Goal: Task Accomplishment & Management: Complete application form

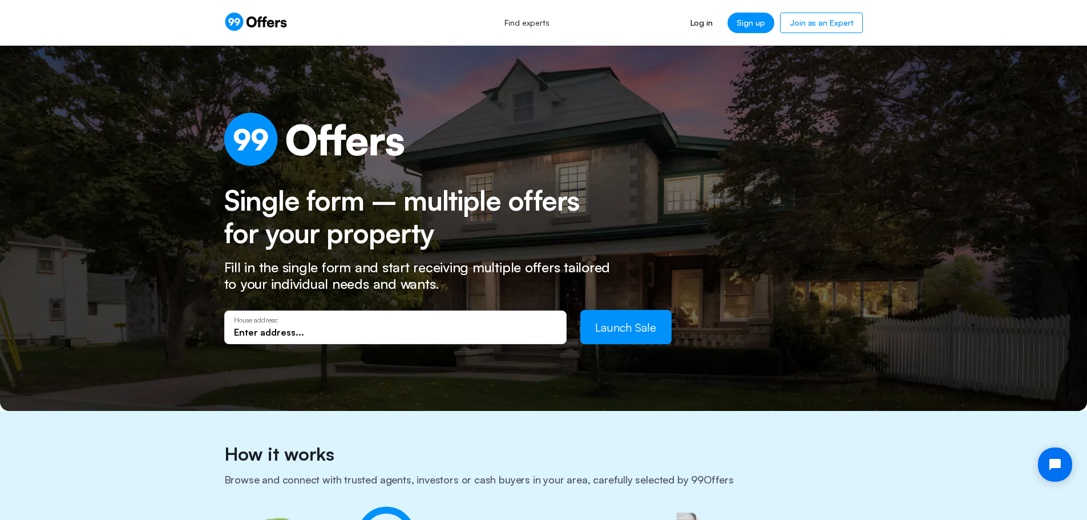
click at [288, 325] on div "House address:" at bounding box center [395, 327] width 323 height 22
click at [301, 332] on input "text" at bounding box center [395, 332] width 323 height 13
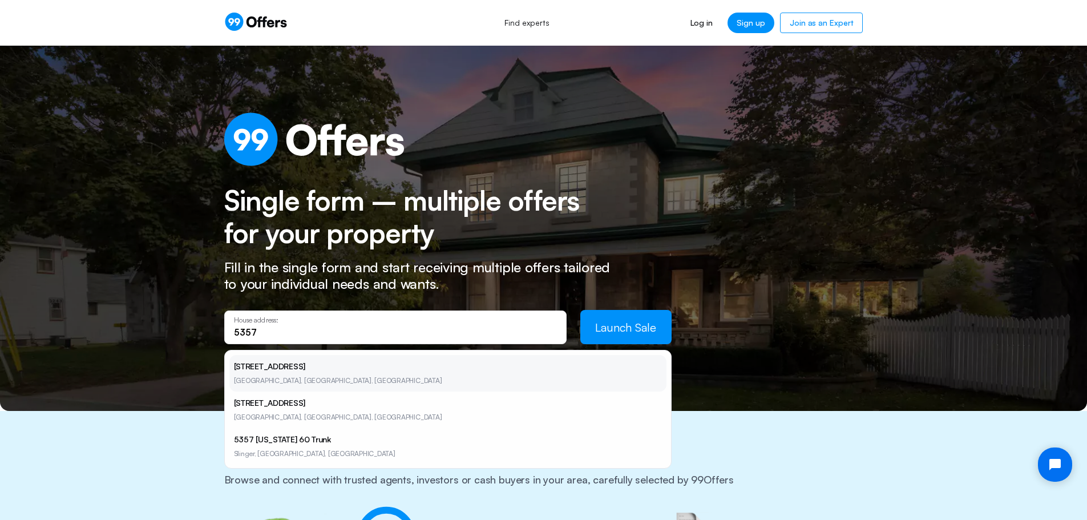
click at [272, 376] on li "[STREET_ADDRESS]" at bounding box center [447, 373] width 437 height 37
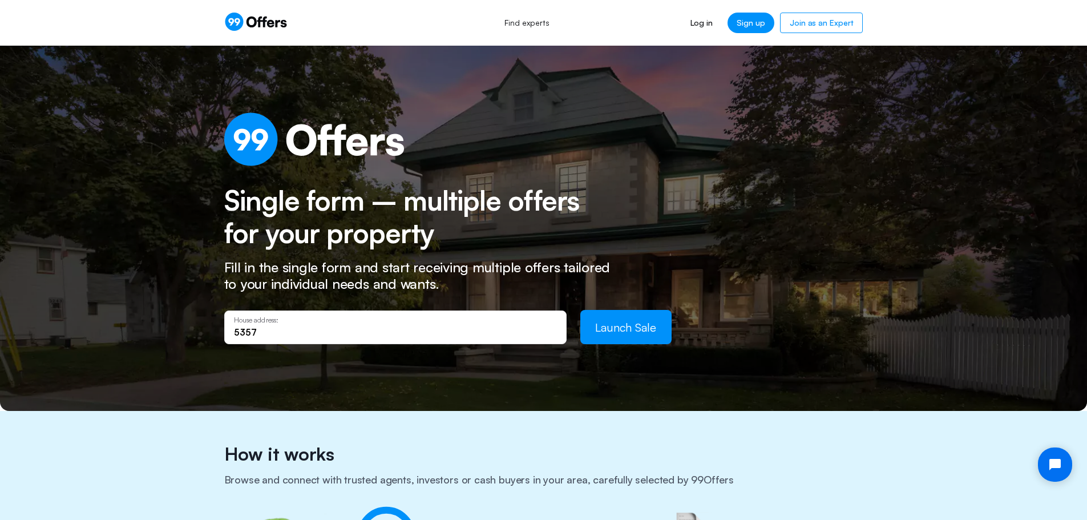
type input "[STREET_ADDRESS]"
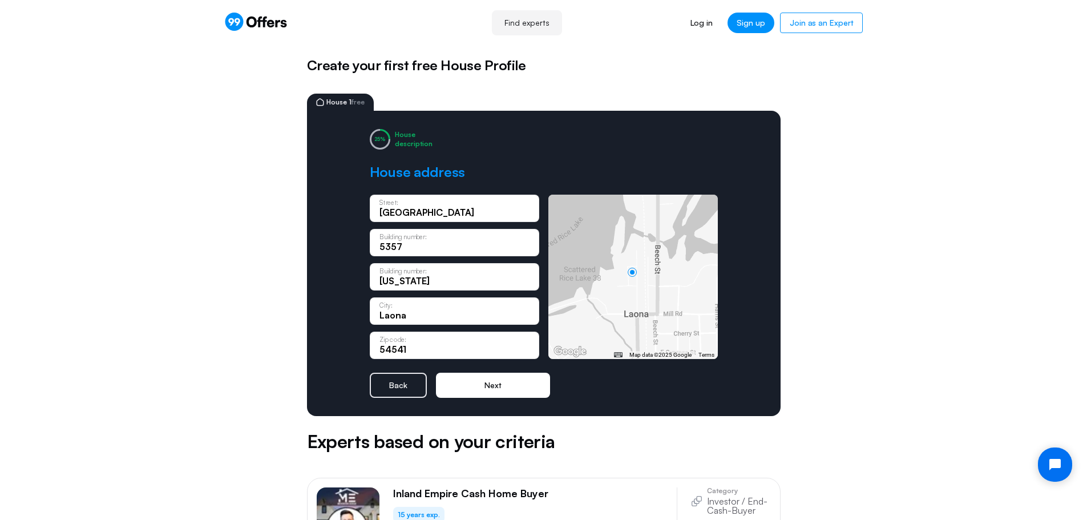
click at [493, 385] on button "Next" at bounding box center [493, 385] width 114 height 25
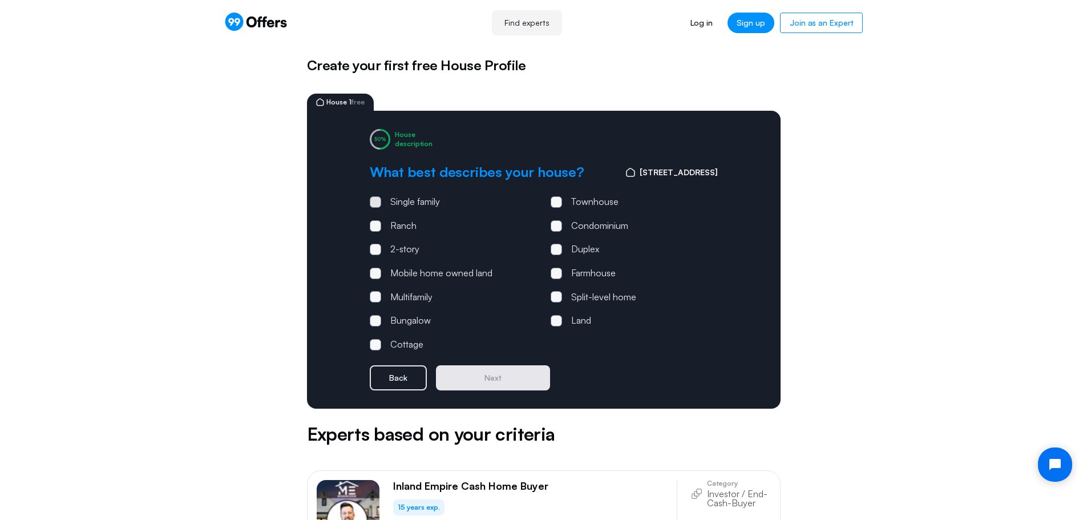
click at [376, 202] on span at bounding box center [375, 201] width 3 height 3
click at [0, 0] on input "Single family" at bounding box center [0, 0] width 0 height 0
click at [492, 376] on button "Next" at bounding box center [493, 377] width 114 height 25
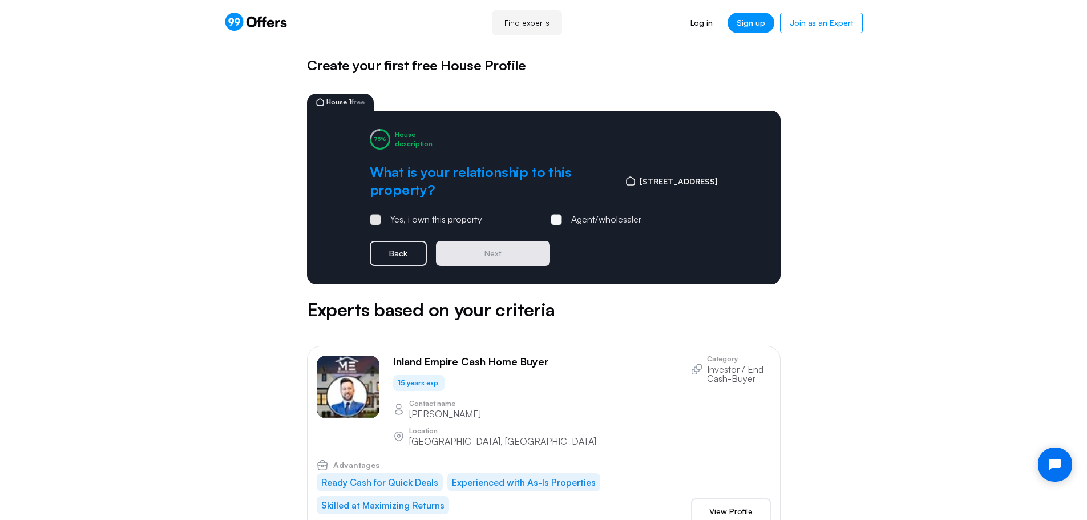
click at [378, 223] on span at bounding box center [375, 219] width 11 height 11
click at [0, 0] on input "Yes, i own this property" at bounding box center [0, 0] width 0 height 0
click at [488, 254] on button "Next" at bounding box center [493, 253] width 114 height 25
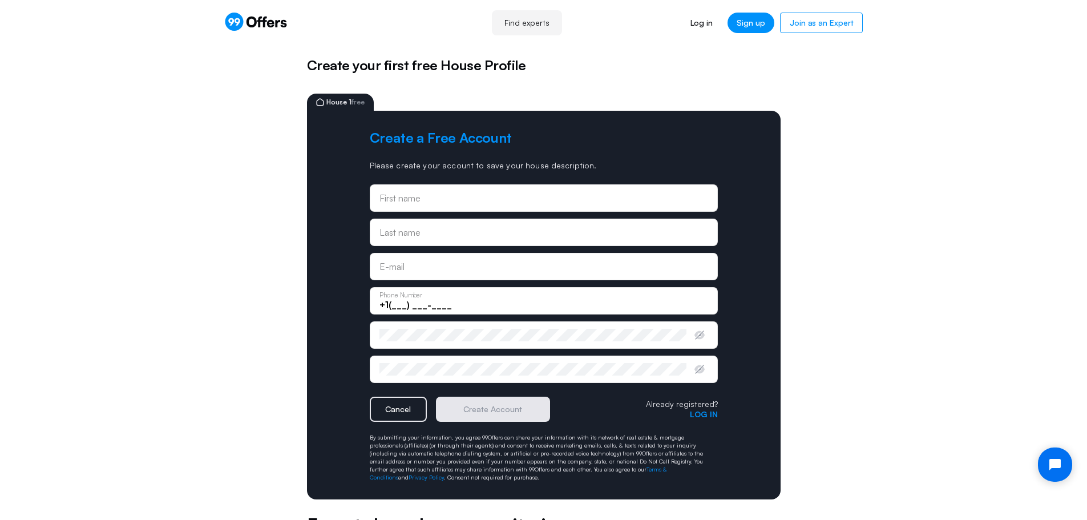
click at [436, 201] on input "text" at bounding box center [544, 198] width 329 height 13
type input "[PERSON_NAME]"
type input "[EMAIL_ADDRESS][DOMAIN_NAME]"
click at [401, 302] on input "+1(___) ___-____" at bounding box center [544, 305] width 329 height 13
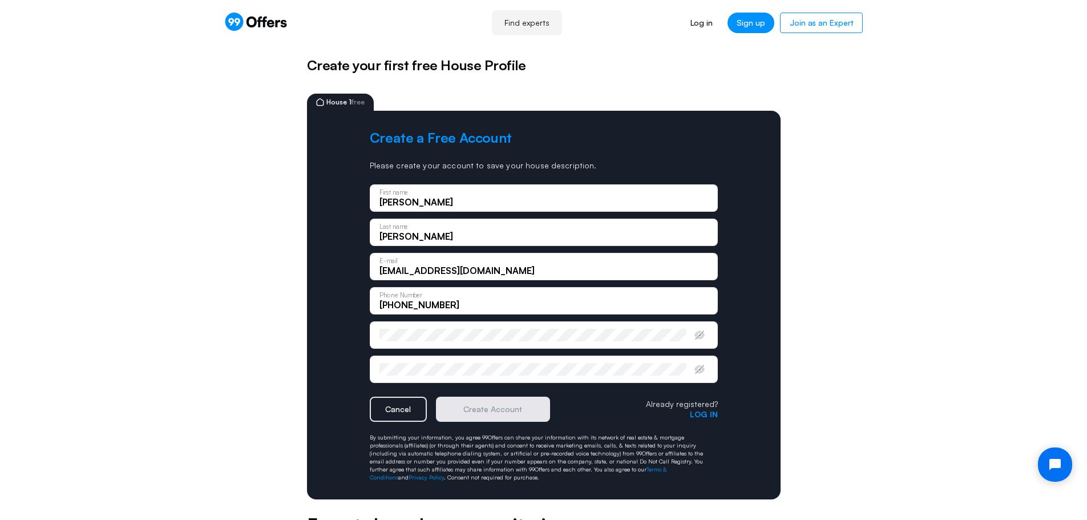
type input "[PHONE_NUMBER]"
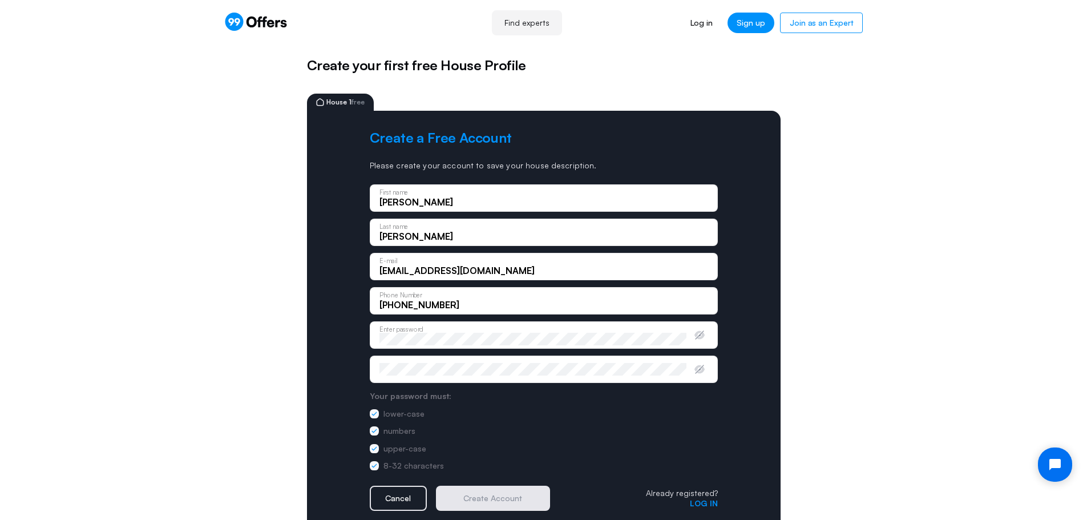
click at [413, 361] on div "Confirm password" at bounding box center [544, 369] width 348 height 27
click at [505, 497] on button "Create Account" at bounding box center [493, 498] width 114 height 25
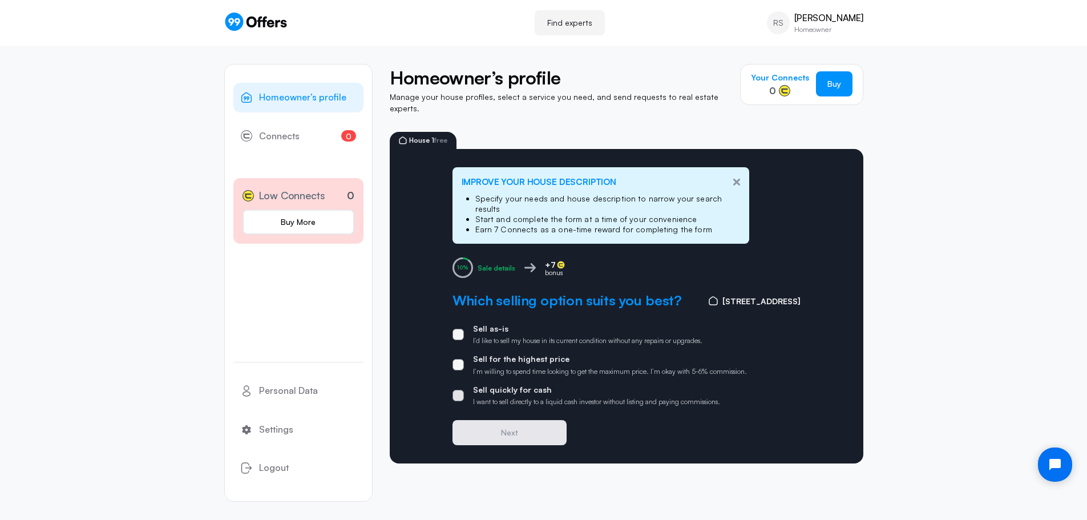
click at [458, 390] on span at bounding box center [458, 395] width 11 height 11
click at [0, 0] on input "Sell quickly for cash I want to sell directly to a liquid cash investor without…" at bounding box center [0, 0] width 0 height 0
click at [502, 420] on button "Next" at bounding box center [510, 432] width 114 height 25
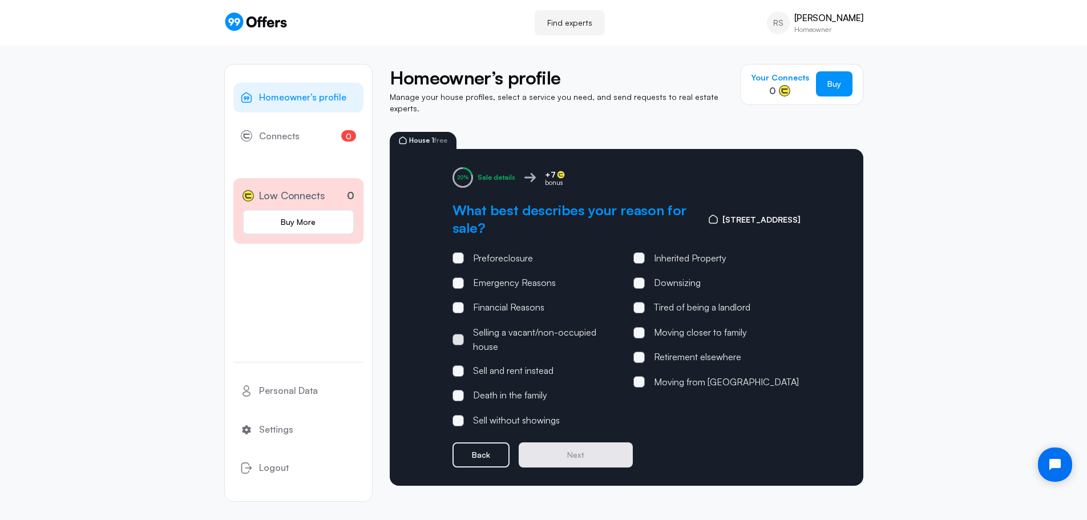
click at [465, 333] on label "Selling a vacant/non-occupied house" at bounding box center [536, 339] width 167 height 29
click at [0, 0] on input "Selling a vacant/non-occupied house" at bounding box center [0, 0] width 0 height 0
click at [572, 445] on button "Next" at bounding box center [576, 454] width 114 height 25
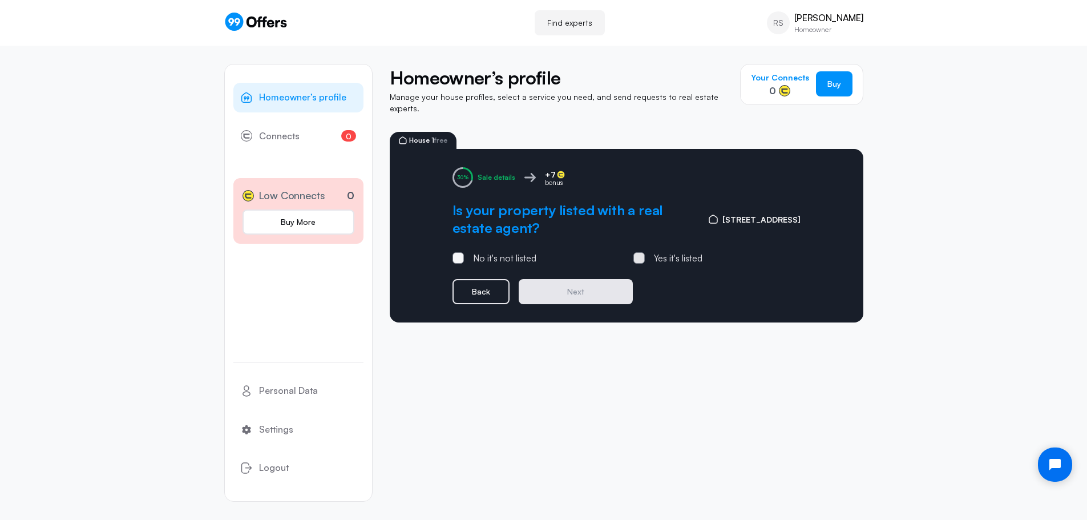
click at [640, 256] on span at bounding box center [639, 257] width 3 height 3
click at [0, 0] on input "Yes it's listed" at bounding box center [0, 0] width 0 height 0
click at [575, 285] on button "Next" at bounding box center [576, 291] width 114 height 25
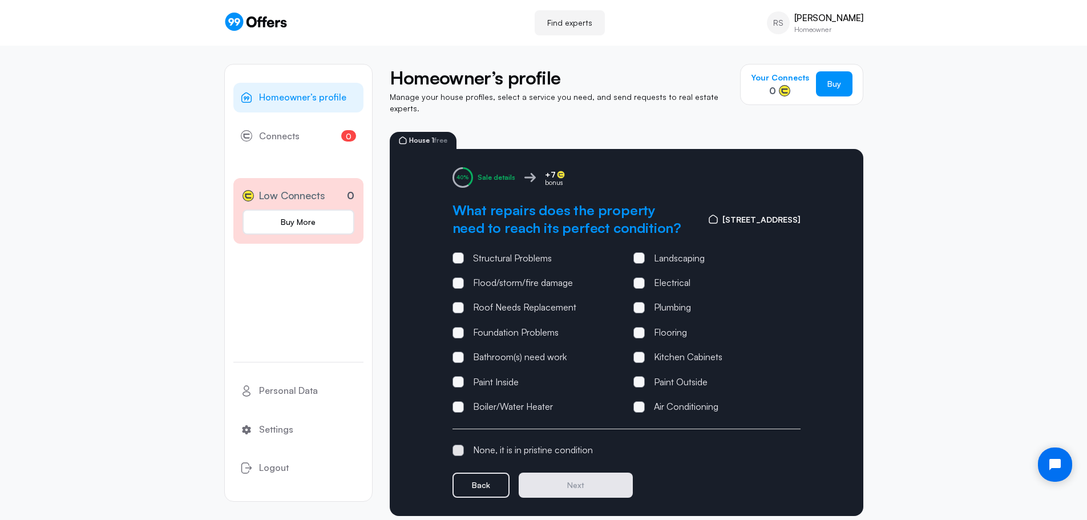
click at [461, 445] on span at bounding box center [458, 450] width 11 height 11
click at [0, 0] on input "None, it is in pristine condition" at bounding box center [0, 0] width 0 height 0
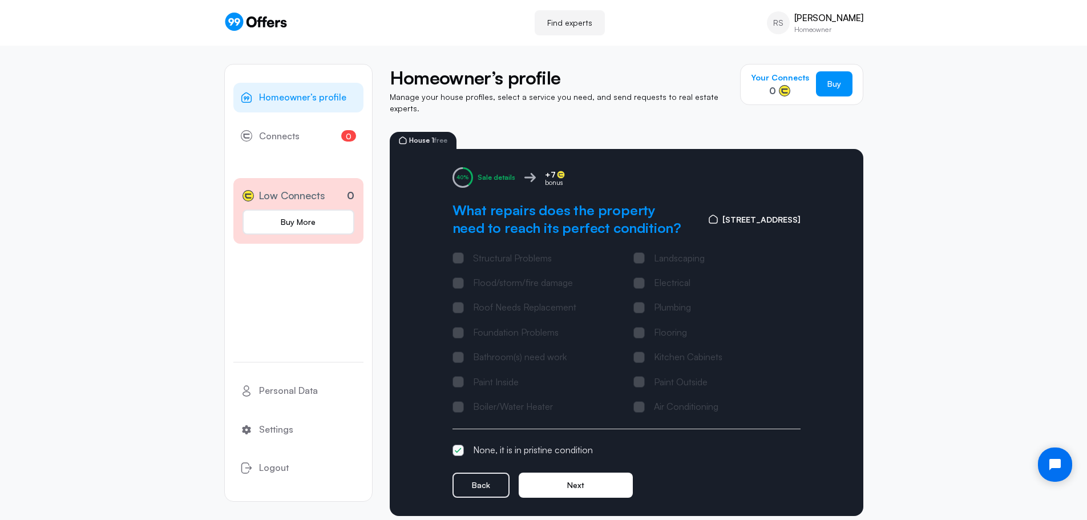
click at [574, 477] on button "Next" at bounding box center [576, 485] width 114 height 25
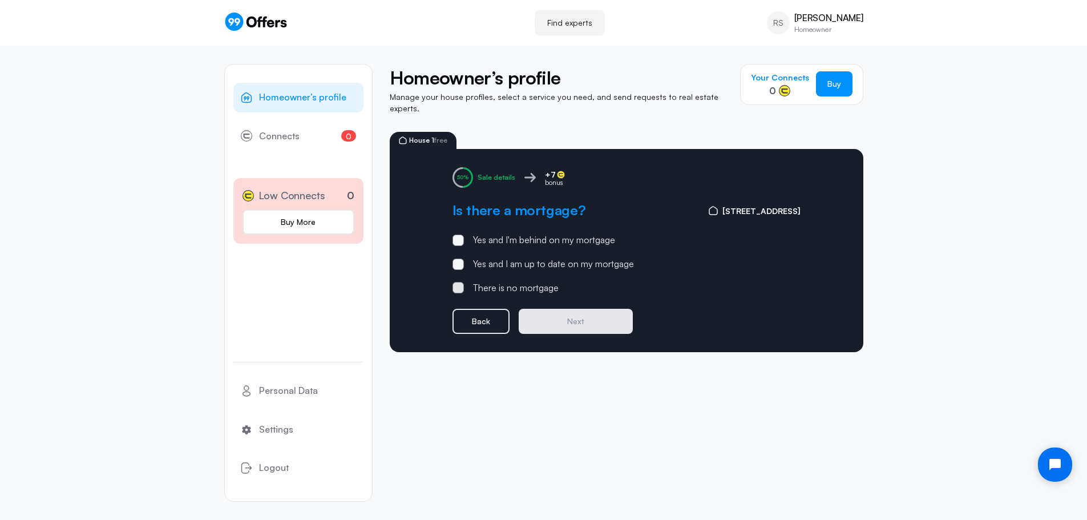
click at [458, 283] on span at bounding box center [458, 287] width 11 height 11
click at [0, 0] on input "There is no mortgage" at bounding box center [0, 0] width 0 height 0
click at [578, 316] on button "Next" at bounding box center [576, 321] width 114 height 25
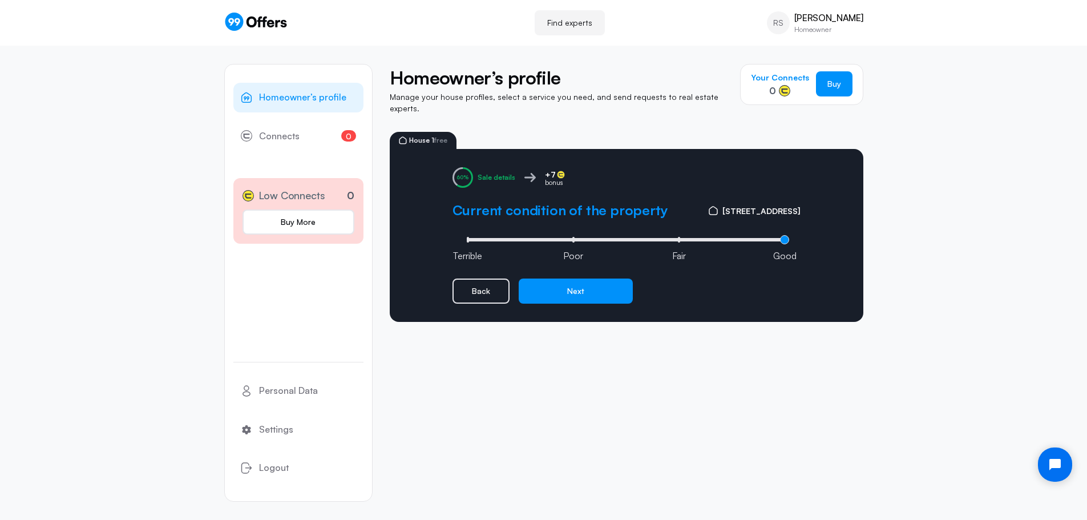
type input "3"
click at [783, 238] on input "range" at bounding box center [626, 239] width 325 height 3
click at [581, 281] on button "Next" at bounding box center [576, 291] width 114 height 25
type input "0"
click at [472, 238] on input "range" at bounding box center [626, 239] width 325 height 3
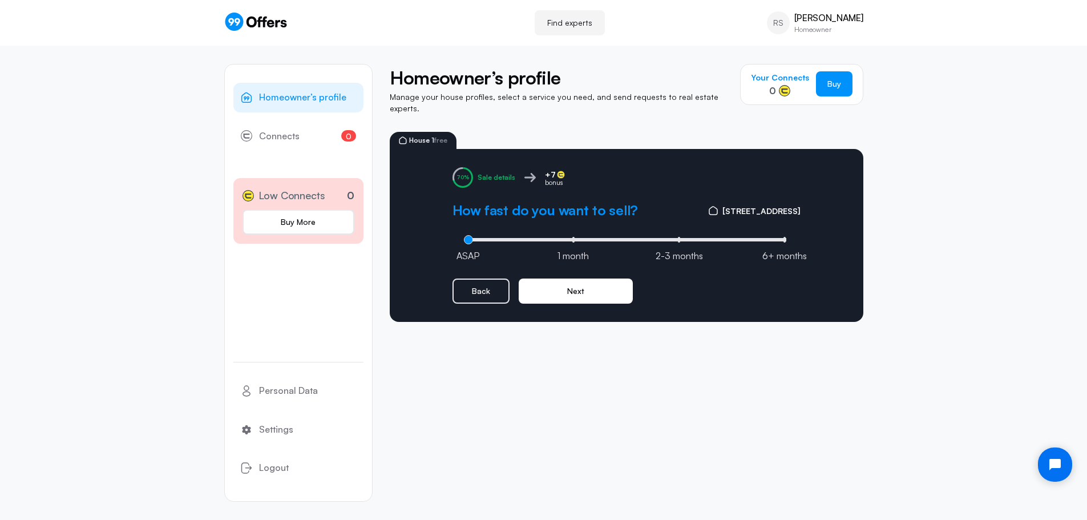
click at [579, 281] on button "Next" at bounding box center [576, 291] width 114 height 25
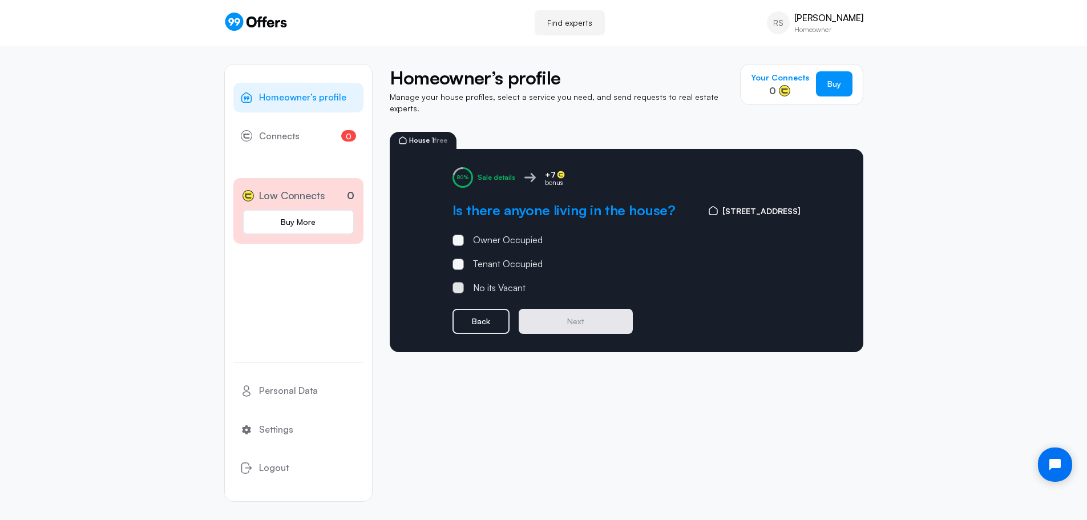
click at [460, 282] on span at bounding box center [458, 287] width 11 height 11
click at [0, 0] on input "No its Vacant" at bounding box center [0, 0] width 0 height 0
click at [577, 309] on button "Next" at bounding box center [576, 321] width 114 height 25
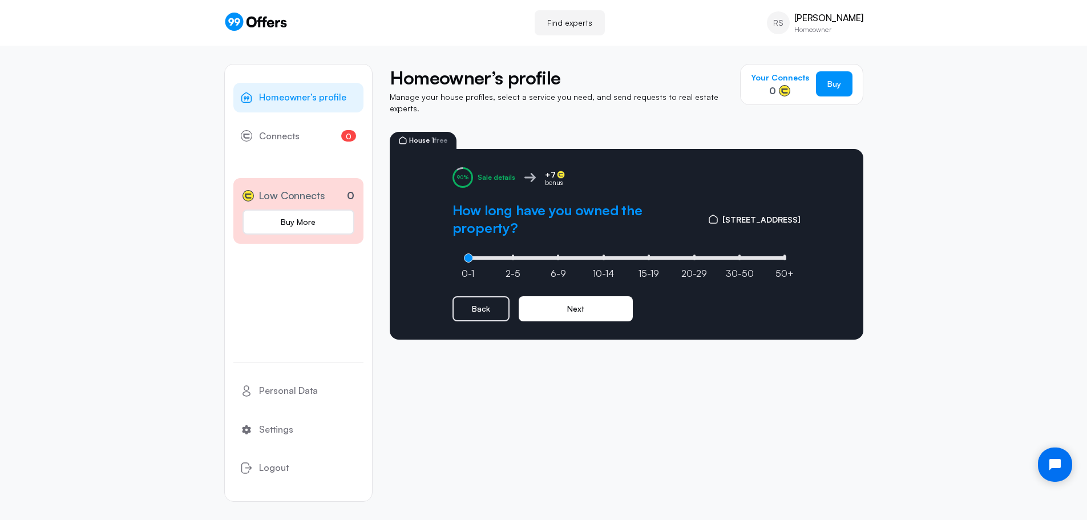
click at [577, 297] on button "Next" at bounding box center [576, 308] width 114 height 25
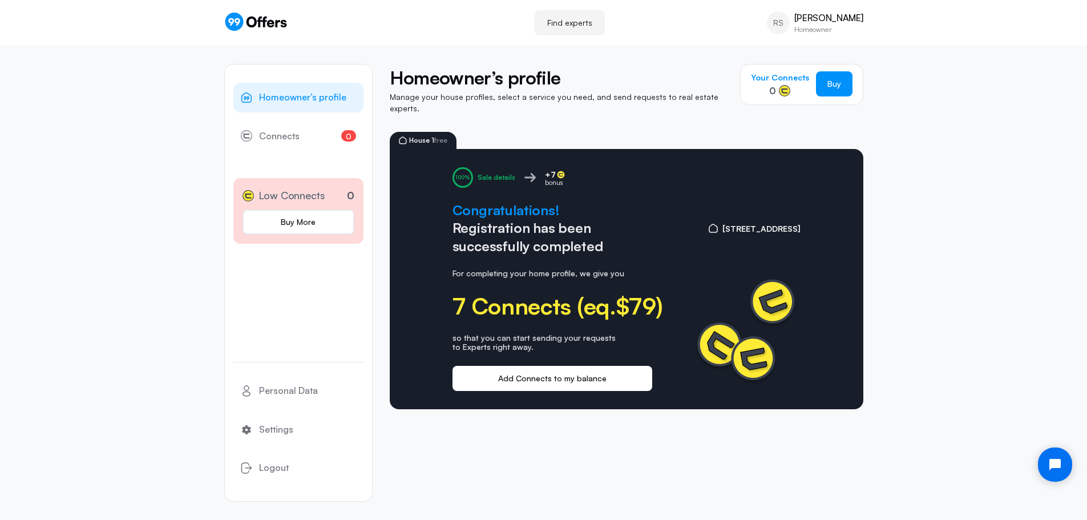
click at [578, 367] on button "Add Connects to my balance" at bounding box center [553, 378] width 200 height 25
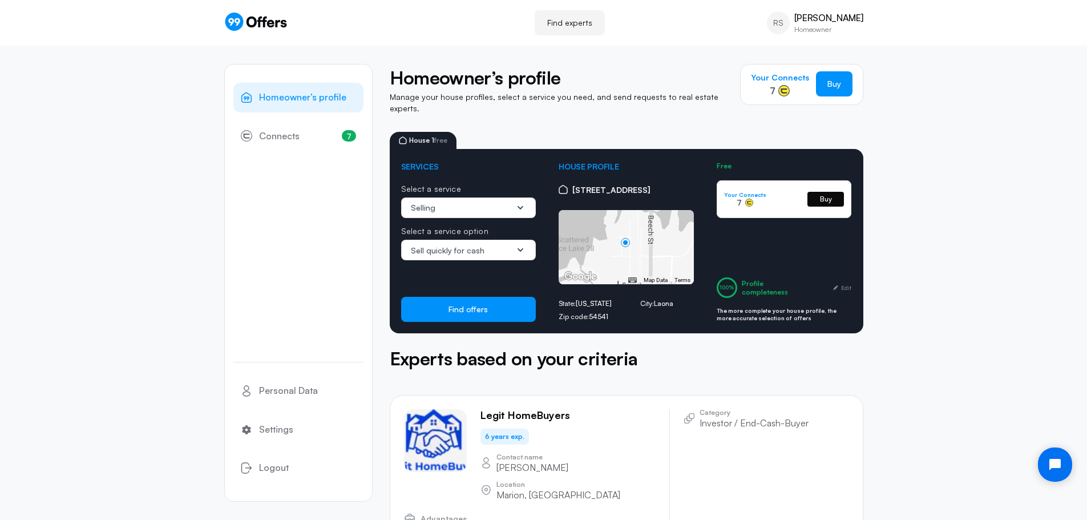
click at [825, 192] on link "Buy" at bounding box center [826, 199] width 37 height 15
